Goal: Transaction & Acquisition: Purchase product/service

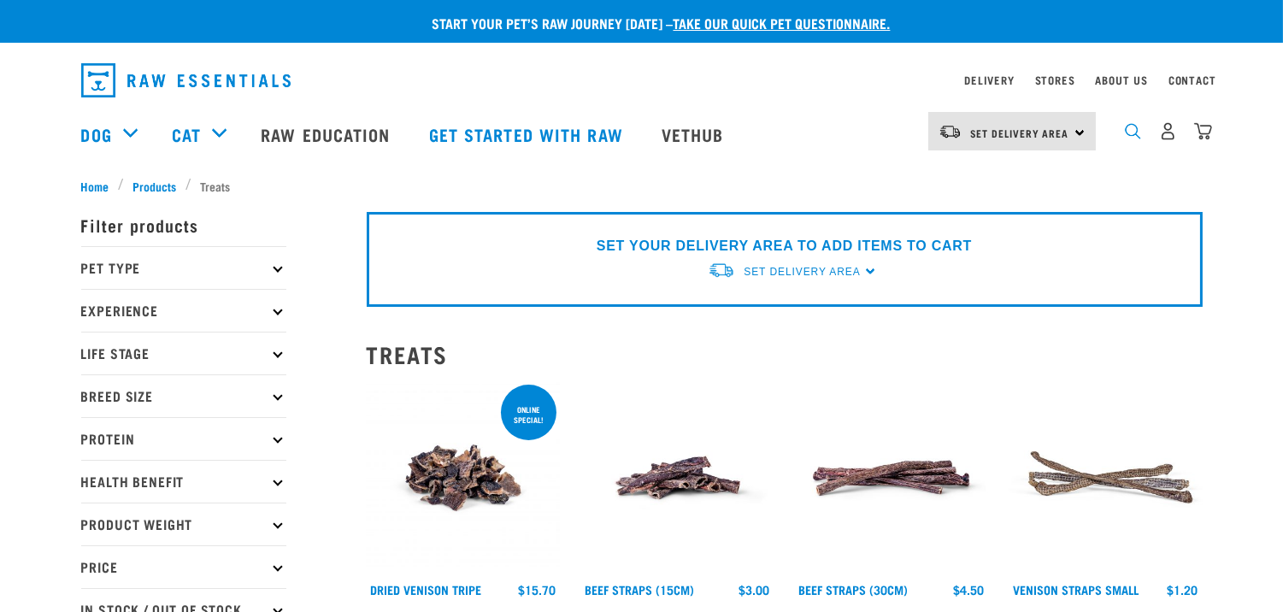
click at [1138, 135] on img "dropdown navigation" at bounding box center [1132, 131] width 16 height 16
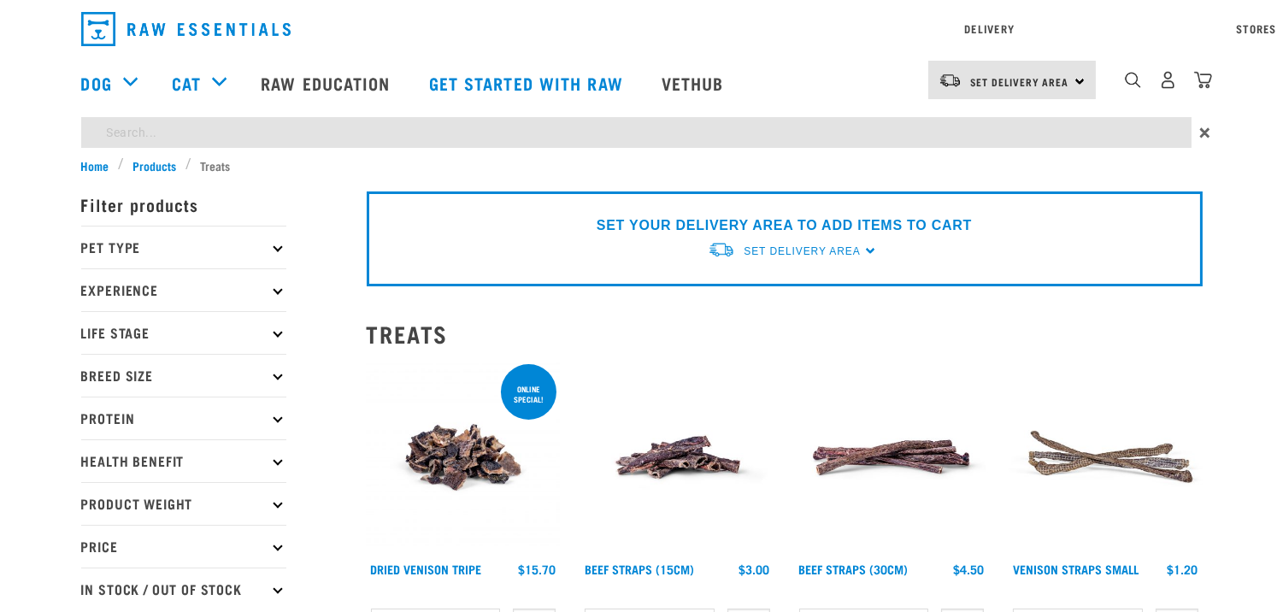
type input "tendon"
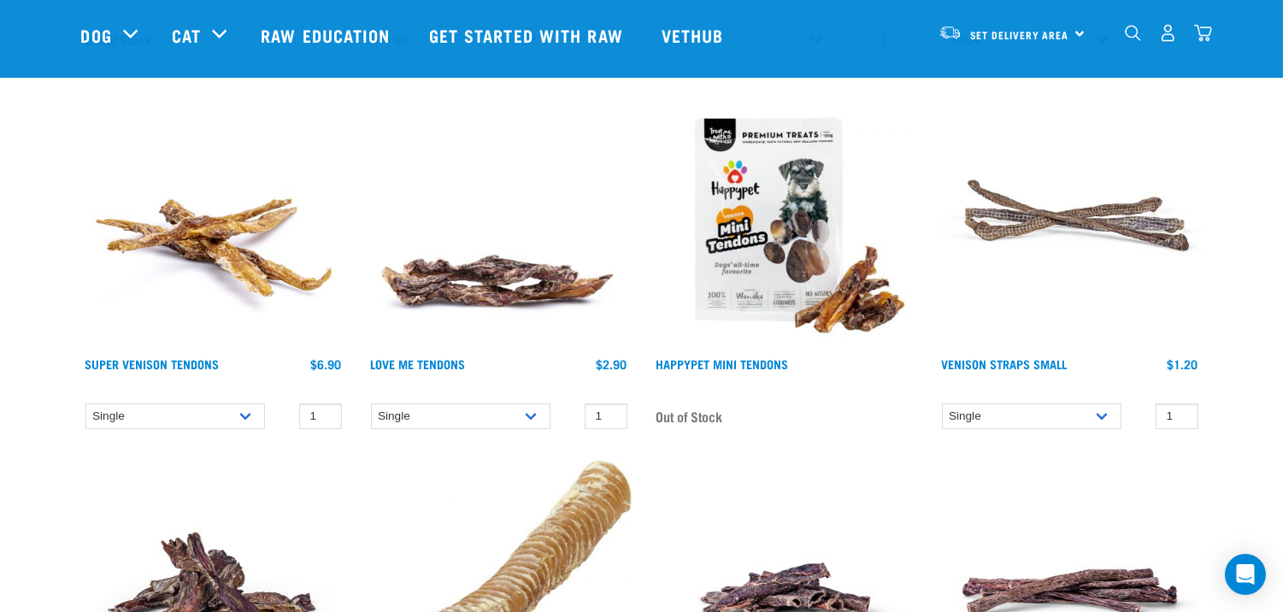
scroll to position [285, 0]
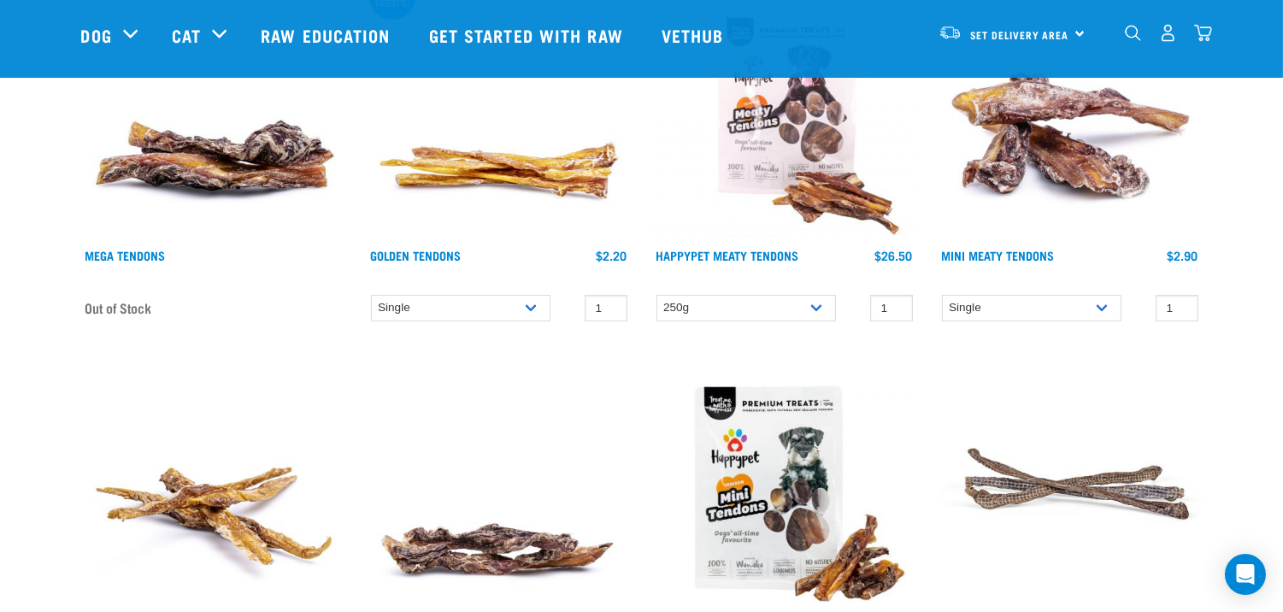
click at [455, 191] on img at bounding box center [499, 107] width 265 height 265
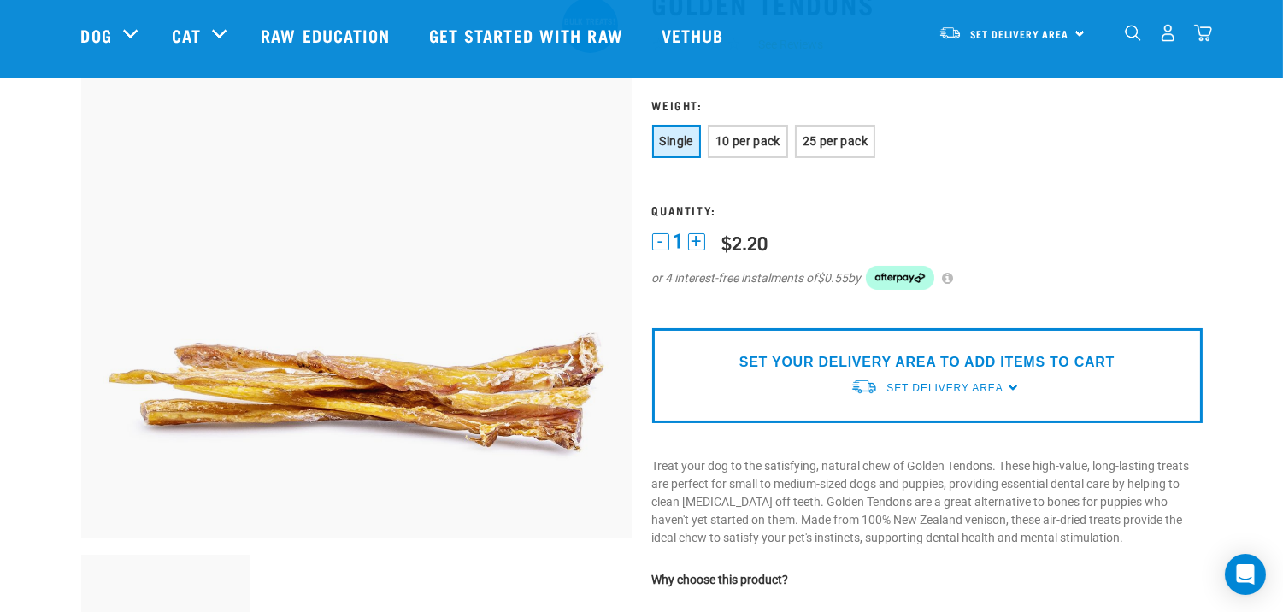
scroll to position [95, 0]
